Goal: Transaction & Acquisition: Subscribe to service/newsletter

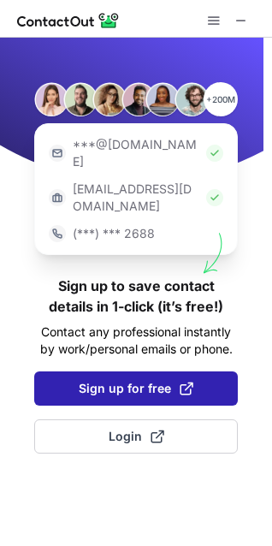
click at [113, 380] on span "Sign up for free" at bounding box center [136, 388] width 115 height 17
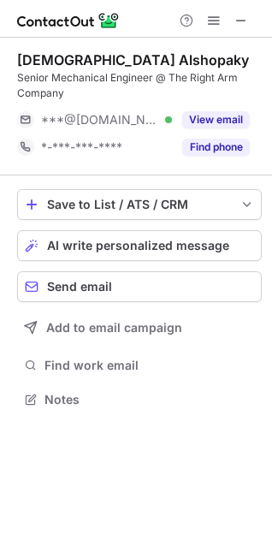
scroll to position [387, 272]
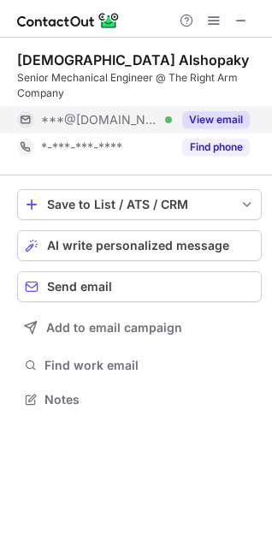
click at [213, 121] on button "View email" at bounding box center [216, 119] width 68 height 17
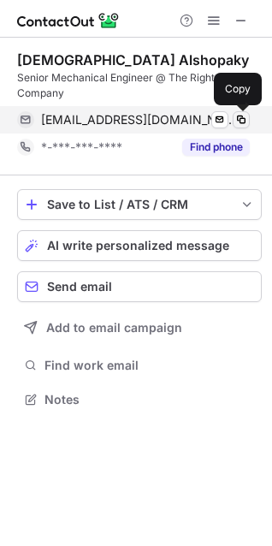
click at [239, 116] on span at bounding box center [241, 120] width 14 height 14
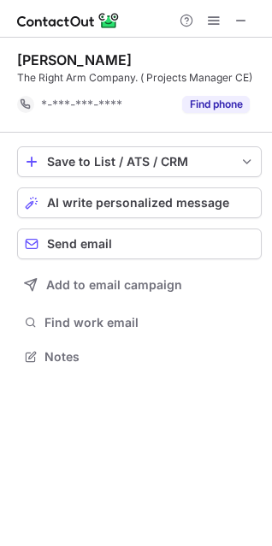
scroll to position [345, 272]
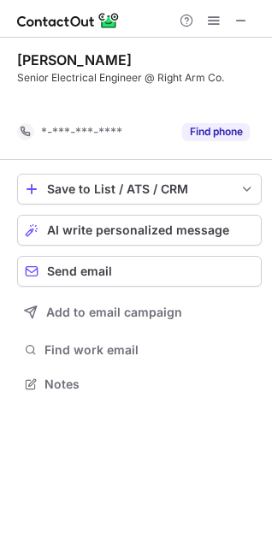
scroll to position [345, 272]
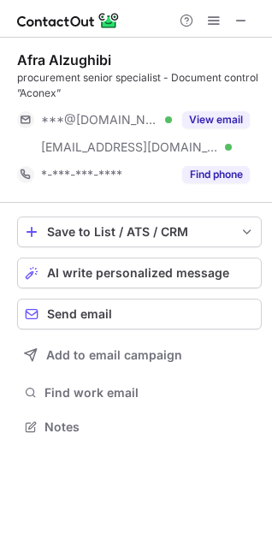
scroll to position [415, 272]
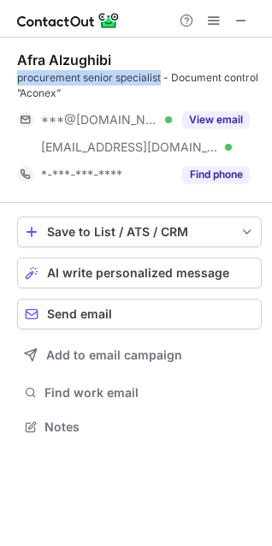
drag, startPoint x: 16, startPoint y: 77, endPoint x: 162, endPoint y: 85, distance: 145.6
click at [162, 85] on div "Afra Alzughibi procurement senior specialist - Document control ”Aconex” ***@gm…" at bounding box center [136, 245] width 272 height 415
copy div "procurement senior specialist"
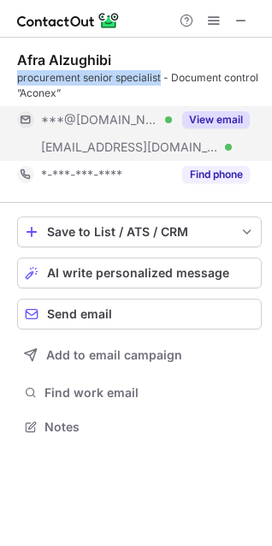
click at [219, 121] on button "View email" at bounding box center [216, 119] width 68 height 17
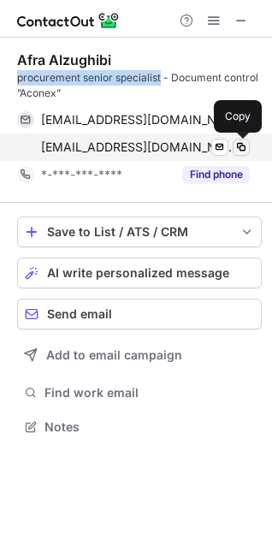
click at [240, 145] on span at bounding box center [241, 147] width 14 height 14
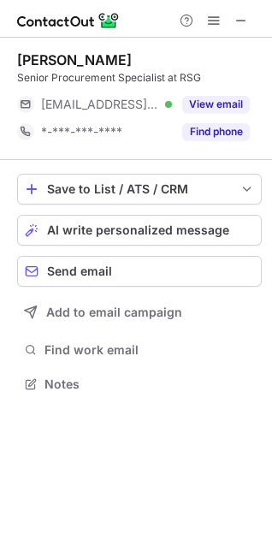
scroll to position [372, 272]
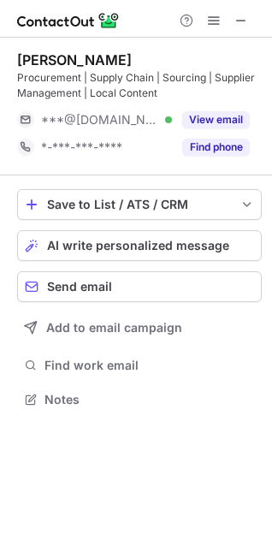
scroll to position [387, 272]
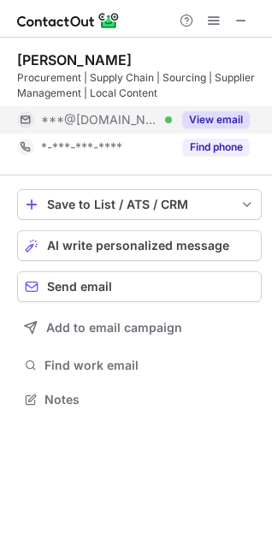
click at [221, 120] on button "View email" at bounding box center [216, 119] width 68 height 17
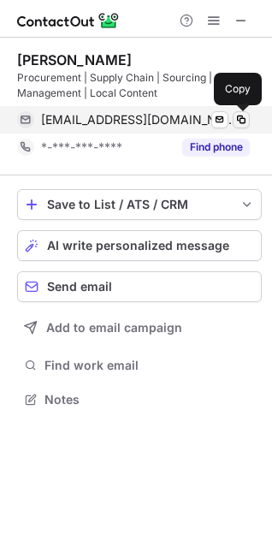
click at [239, 119] on span at bounding box center [241, 120] width 14 height 14
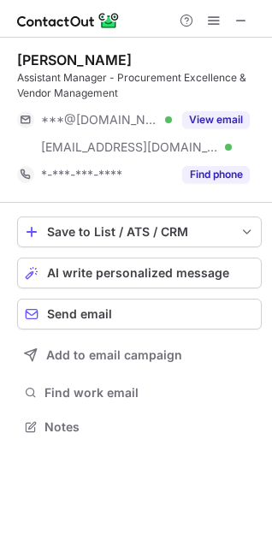
scroll to position [415, 272]
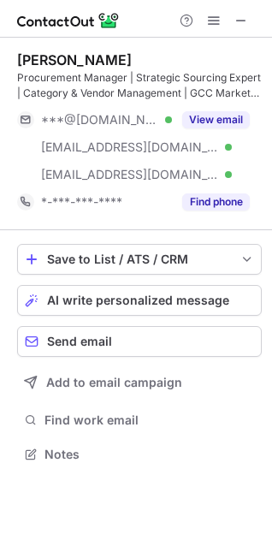
scroll to position [442, 272]
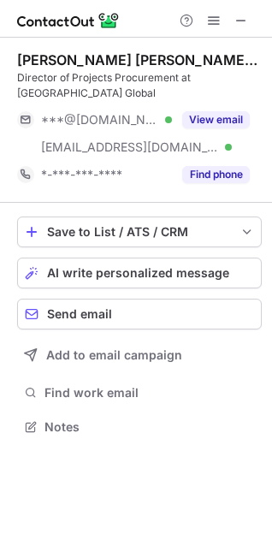
scroll to position [415, 272]
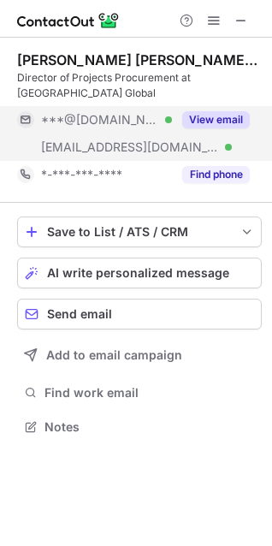
click at [216, 121] on button "View email" at bounding box center [216, 119] width 68 height 17
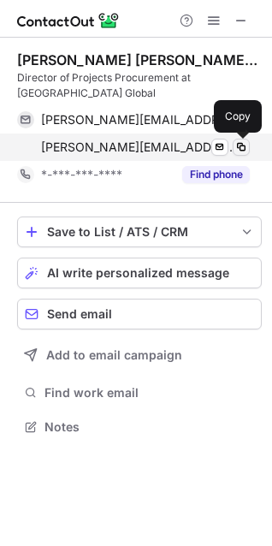
click at [239, 148] on span at bounding box center [241, 147] width 14 height 14
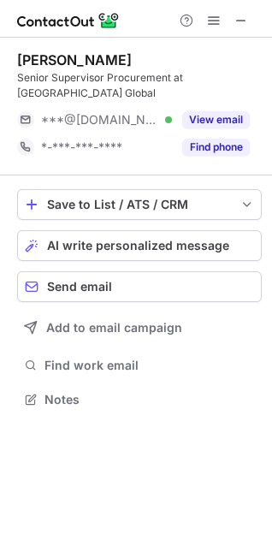
scroll to position [372, 272]
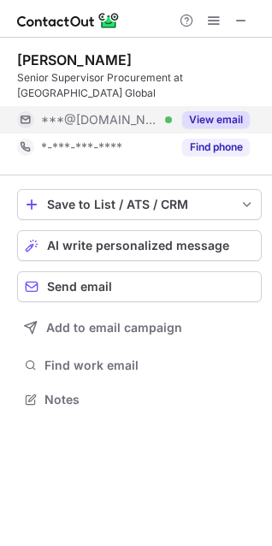
click at [211, 111] on button "View email" at bounding box center [216, 119] width 68 height 17
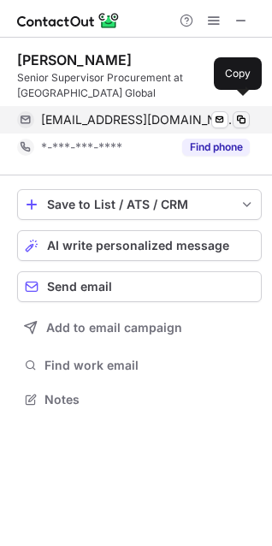
click at [242, 113] on span at bounding box center [241, 120] width 14 height 14
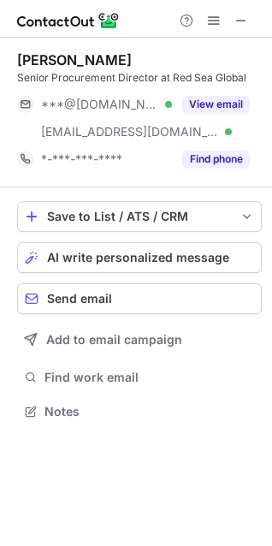
scroll to position [399, 272]
